Goal: Navigation & Orientation: Find specific page/section

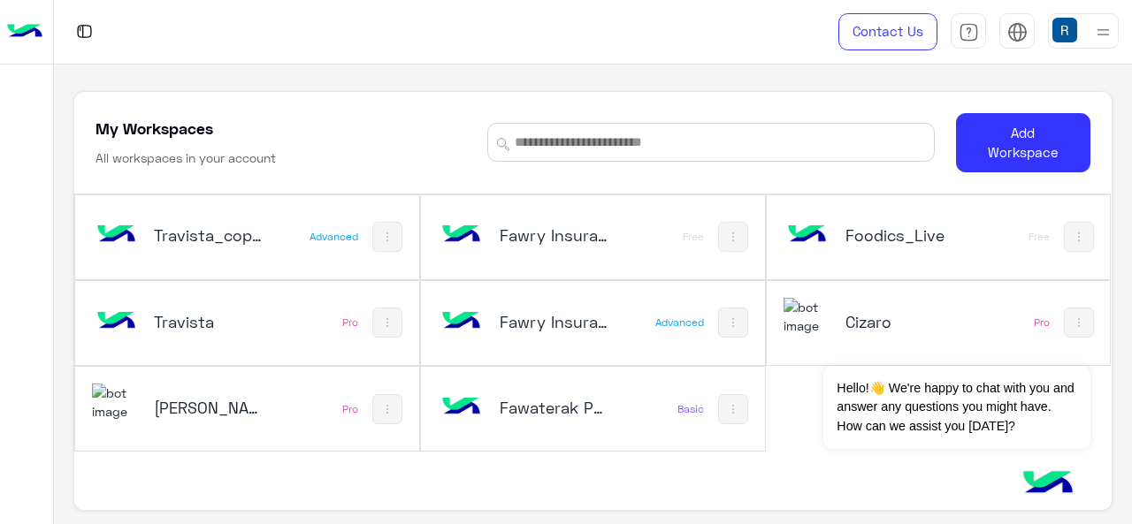
click at [509, 384] on div "Fawaterak POC" at bounding box center [531, 409] width 187 height 51
click at [556, 422] on div "Fawaterak POC" at bounding box center [531, 409] width 187 height 51
click at [250, 248] on div "Travista_copy_1" at bounding box center [185, 236] width 187 height 51
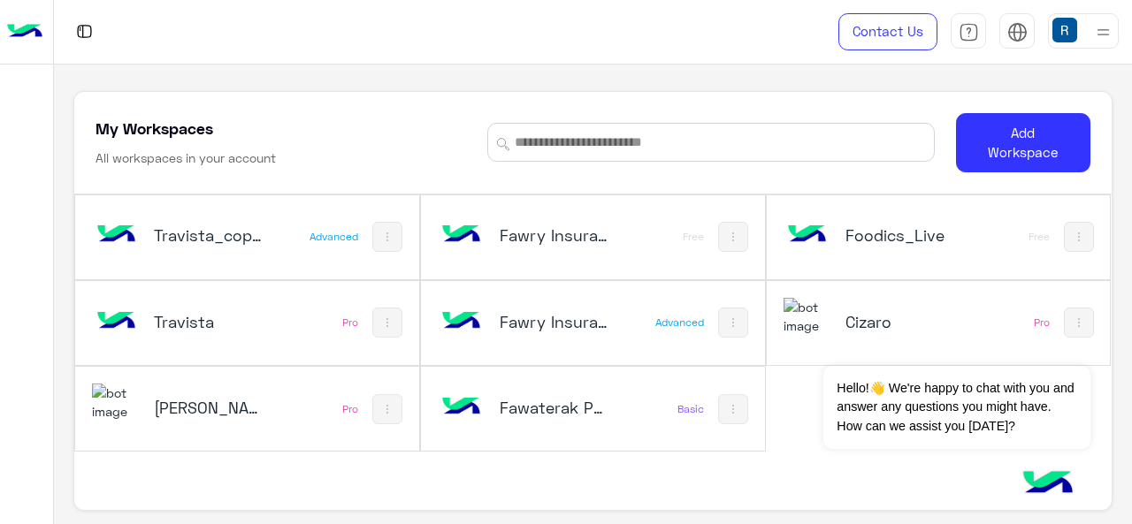
click at [250, 248] on div "Travista_copy_1" at bounding box center [185, 236] width 187 height 51
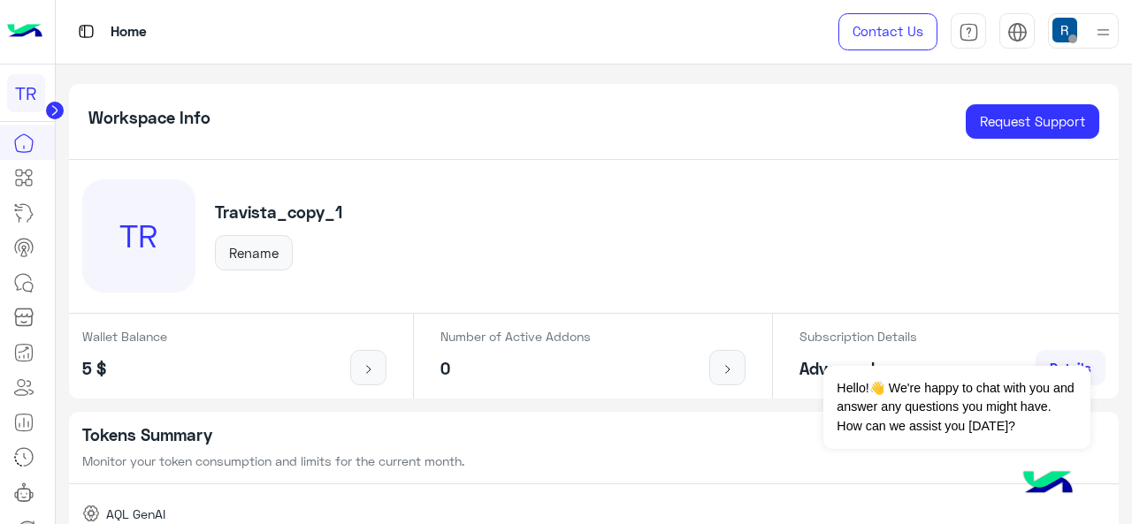
click at [53, 110] on icon at bounding box center [54, 110] width 4 height 9
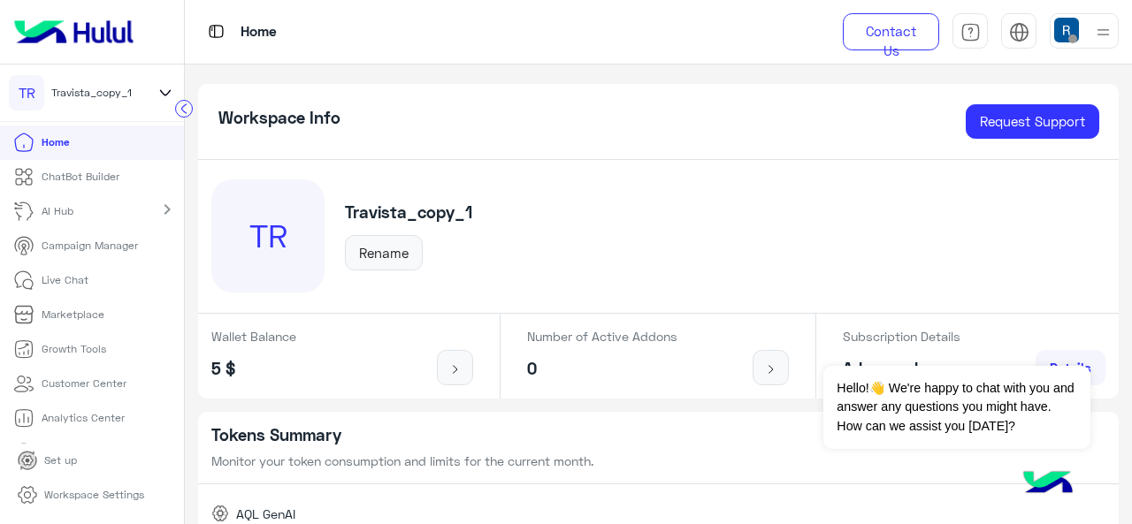
click at [168, 95] on icon at bounding box center [165, 92] width 19 height 21
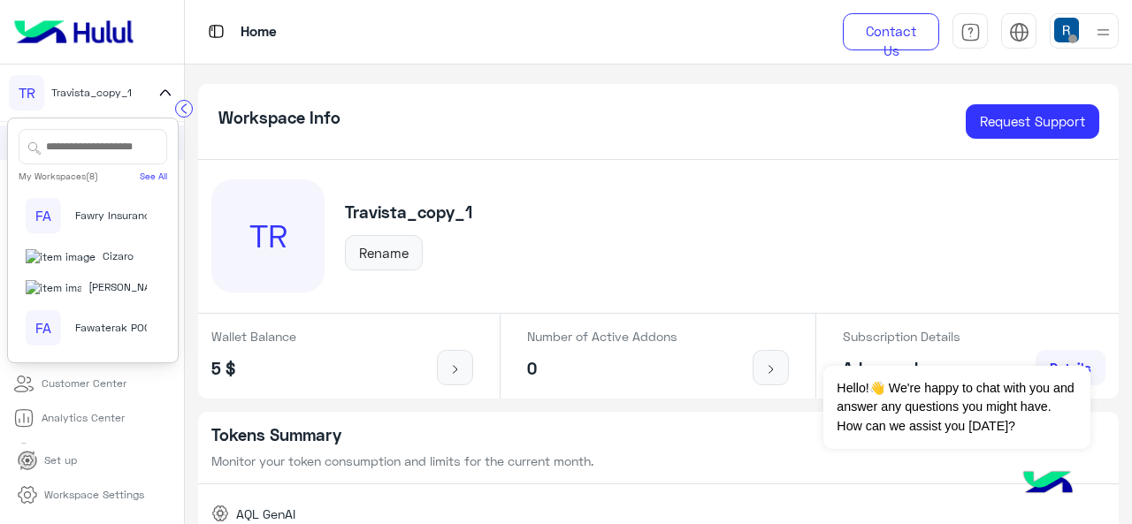
scroll to position [218, 0]
click at [108, 320] on span "Fawaterak POC" at bounding box center [113, 328] width 76 height 16
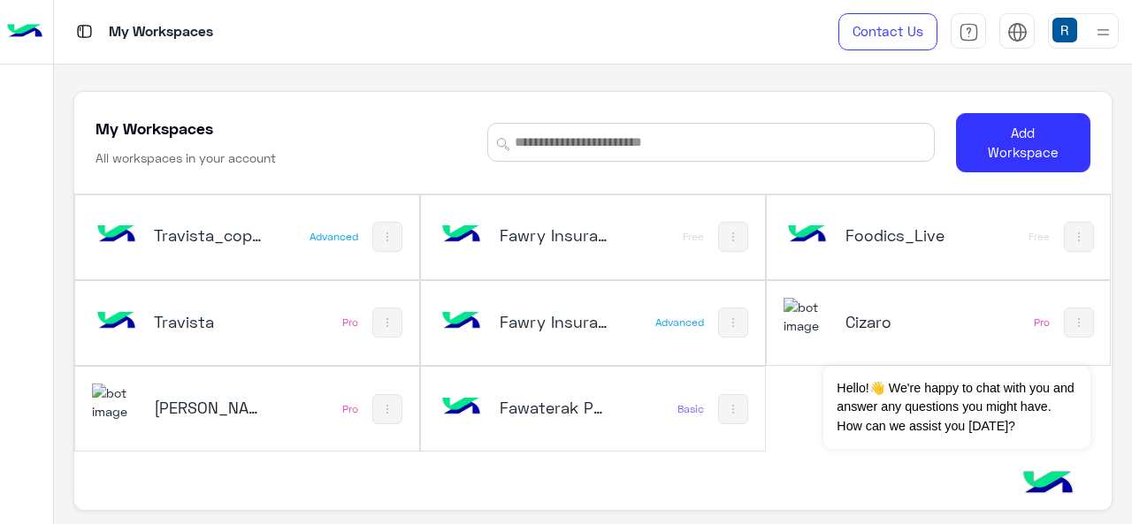
click at [555, 404] on h5 "Fawaterak POC" at bounding box center [555, 407] width 111 height 21
click at [730, 408] on img at bounding box center [733, 409] width 14 height 14
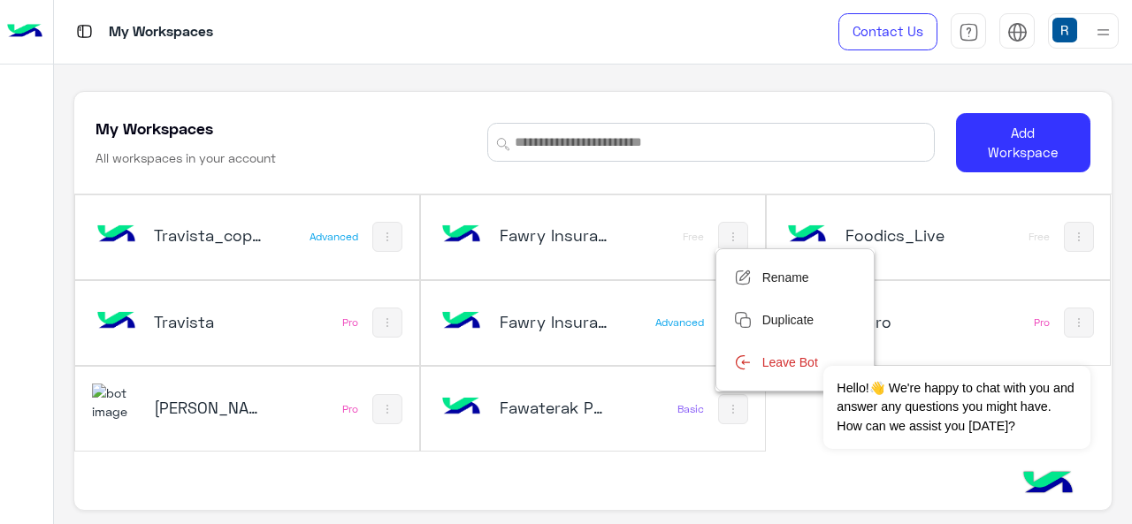
click at [195, 233] on div at bounding box center [566, 262] width 1132 height 524
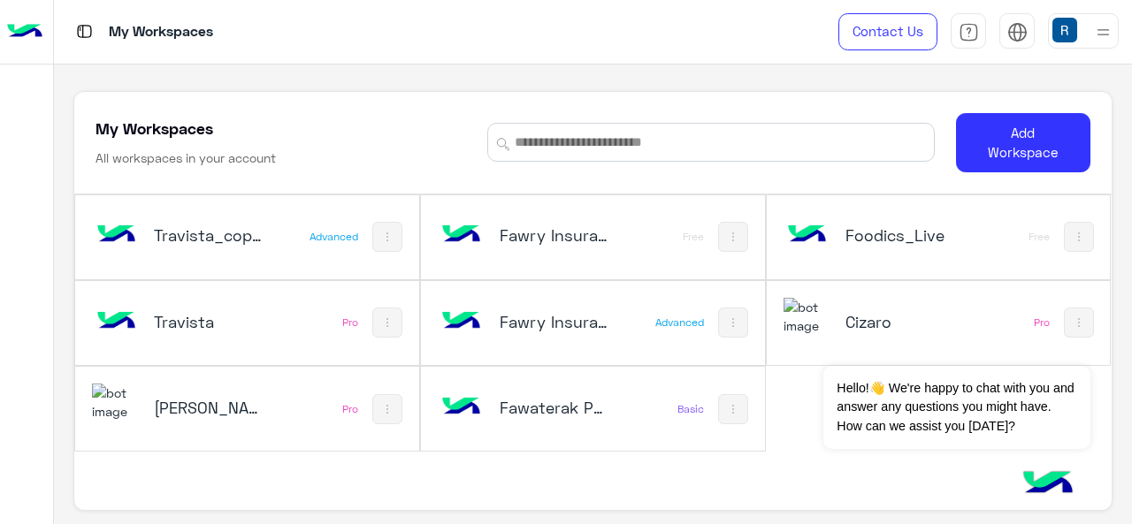
click at [195, 233] on h5 "Travista_copy_1" at bounding box center [209, 235] width 111 height 21
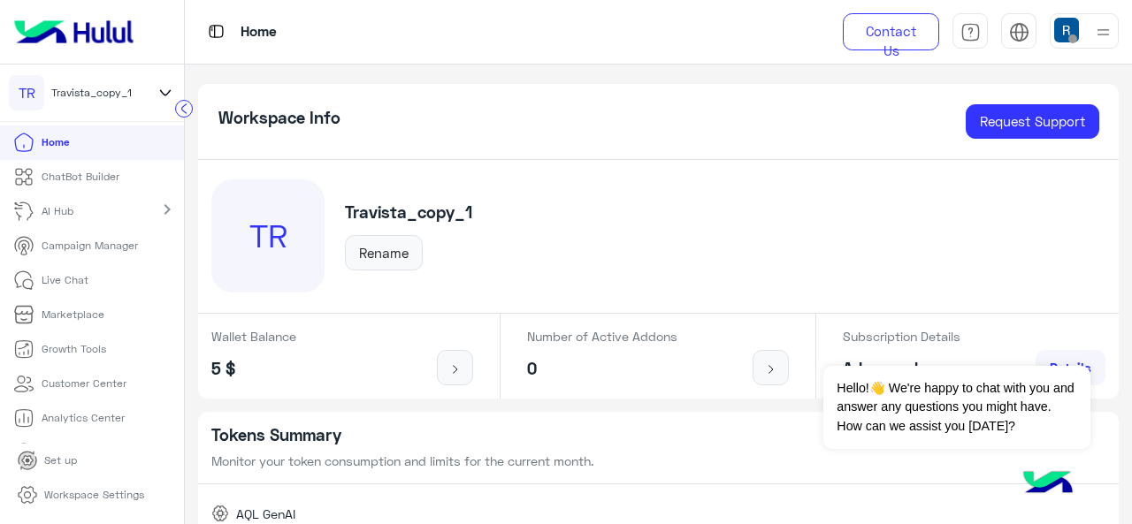
click at [160, 85] on icon at bounding box center [165, 92] width 19 height 21
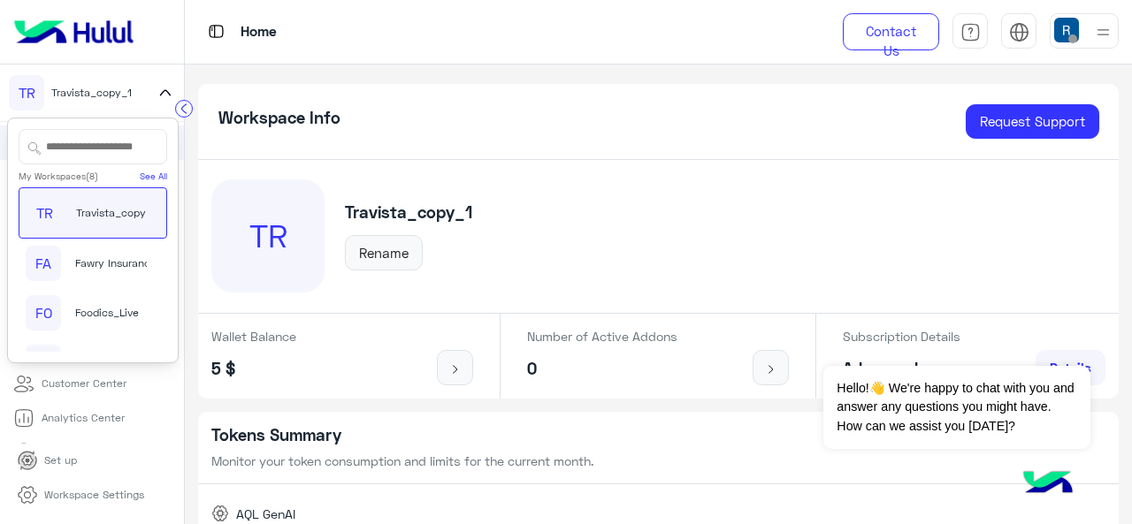
scroll to position [218, 0]
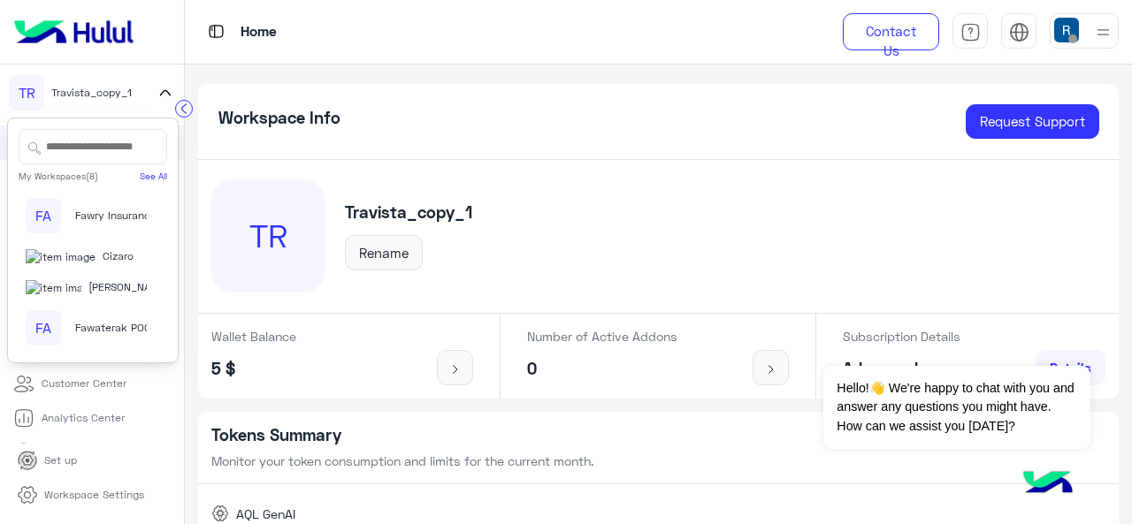
click at [95, 310] on div "FA Fawaterak POC" at bounding box center [86, 327] width 120 height 35
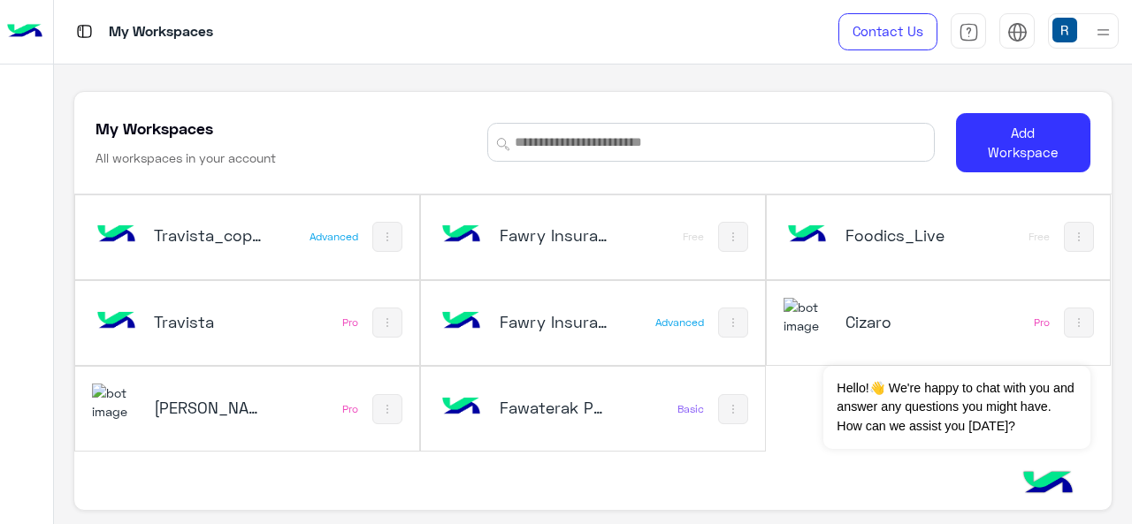
click at [748, 463] on div "Travista_copy_1 Advanced Fawry Insurance Brokerage`s_copy_3 Free Foodics_Live F…" at bounding box center [592, 366] width 1036 height 342
click at [723, 507] on div "Travista_copy_1 Advanced Fawry Insurance Brokerage`s_copy_3 Free Foodics_Live F…" at bounding box center [592, 366] width 1036 height 342
